Goal: Task Accomplishment & Management: Manage account settings

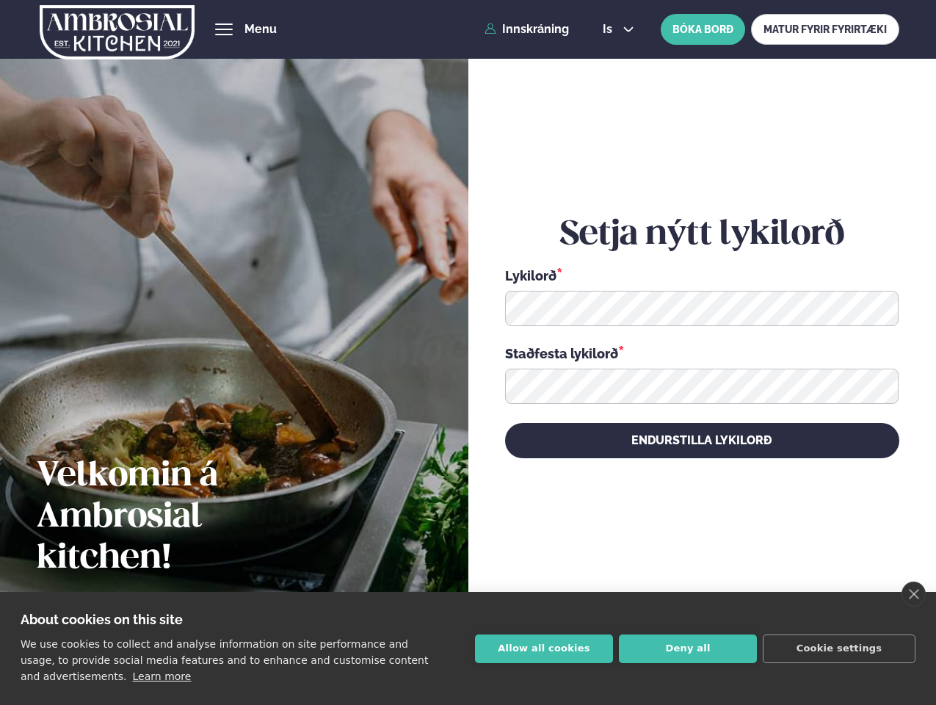
click at [914, 594] on link "close" at bounding box center [914, 594] width 24 height 25
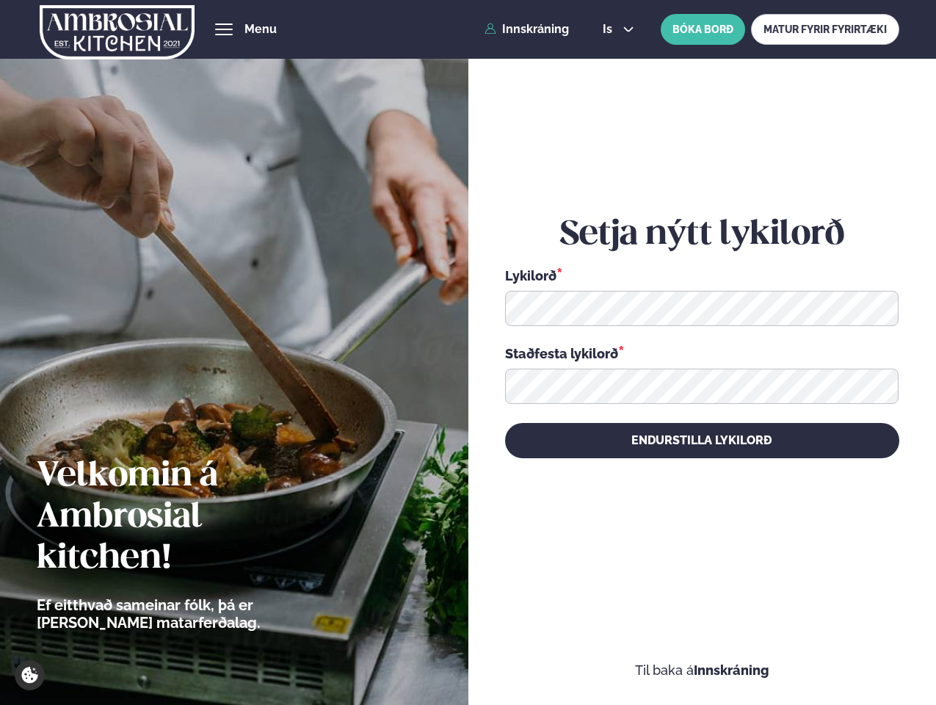
click at [544, 648] on div "Setja nýtt lykilorð Lykilorð * Staðfesta lykilorð * Endurstilla lykilorð" at bounding box center [702, 336] width 394 height 627
click at [688, 648] on div "Setja nýtt lykilorð Lykilorð * Staðfesta lykilorð * Endurstilla lykilorð" at bounding box center [702, 336] width 394 height 627
click at [839, 648] on div "Setja nýtt lykilorð Lykilorð * Staðfesta lykilorð * Endurstilla lykilorð" at bounding box center [702, 336] width 394 height 627
click at [224, 29] on span "hamburger" at bounding box center [223, 29] width 13 height 13
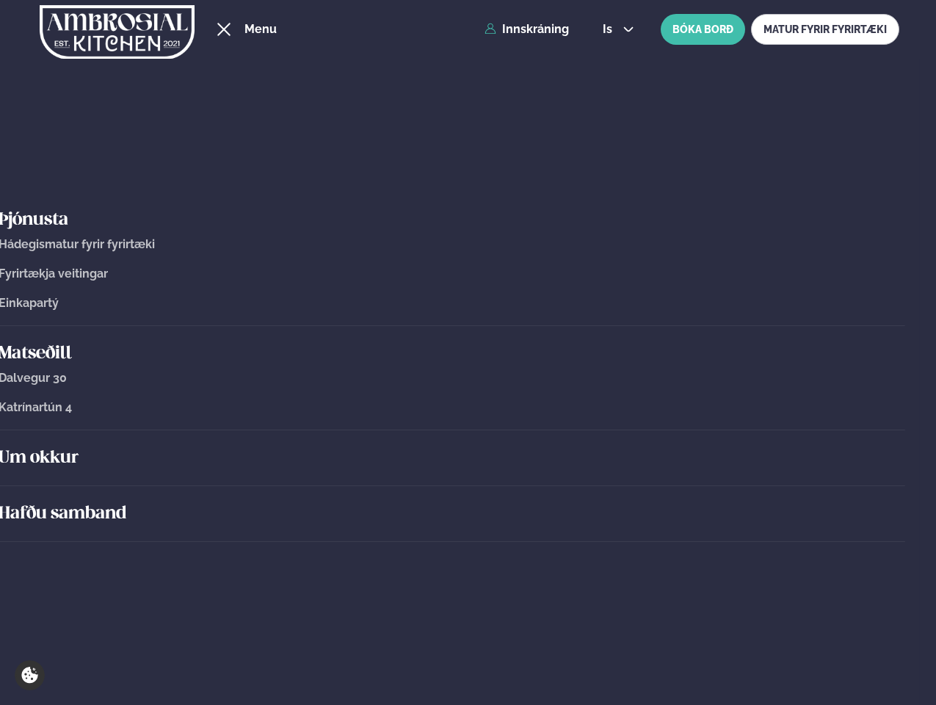
click at [617, 29] on span "is" at bounding box center [610, 29] width 14 height 12
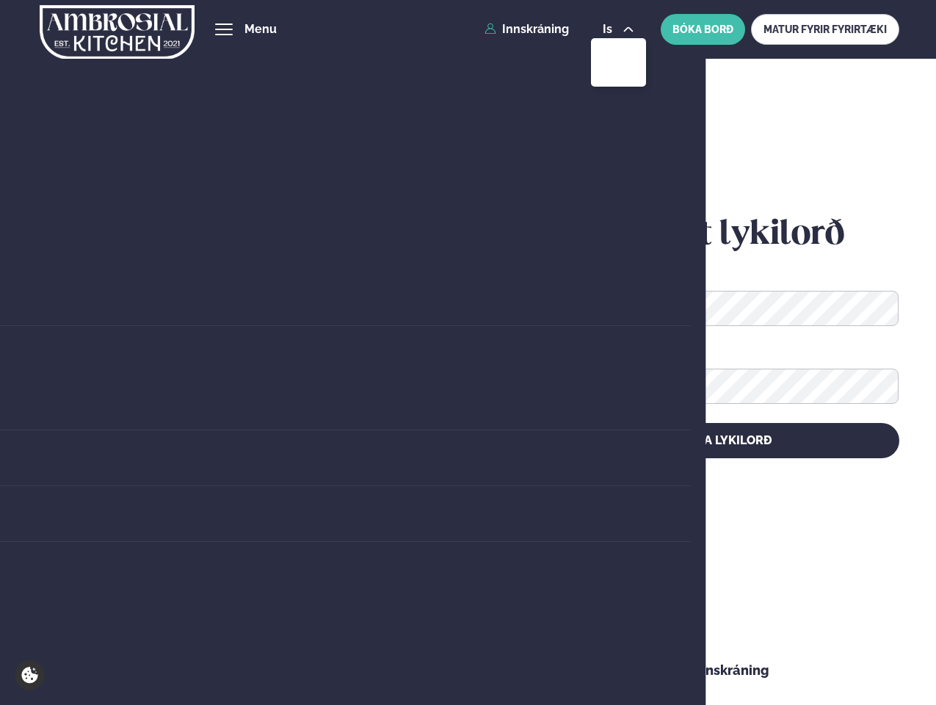
click at [879, 308] on icon at bounding box center [879, 309] width 18 height 18
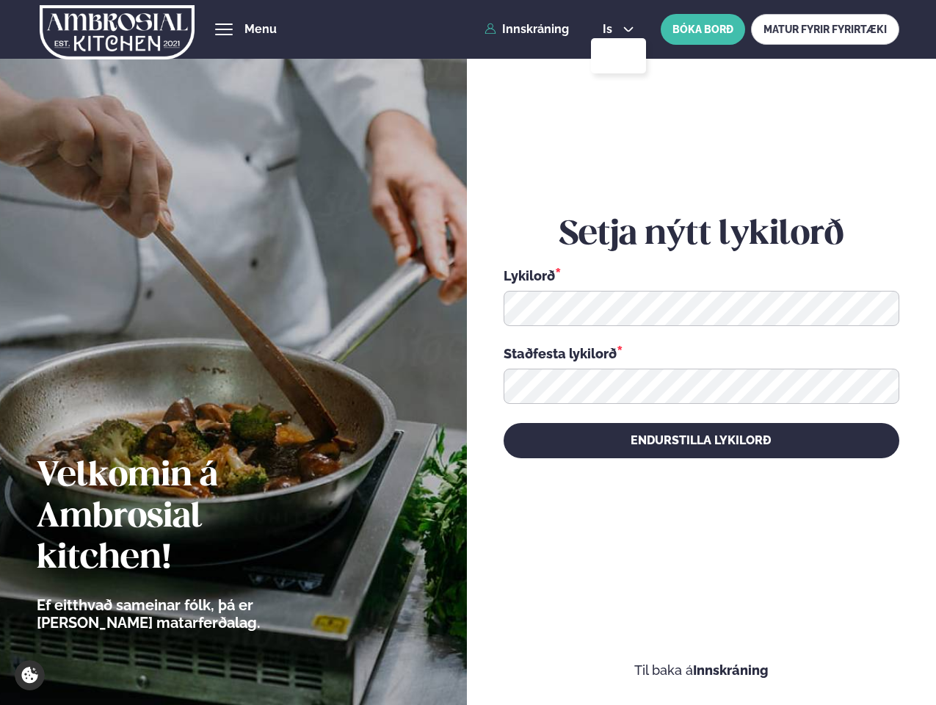
click at [879, 386] on icon at bounding box center [879, 386] width 18 height 18
